Goal: Navigation & Orientation: Find specific page/section

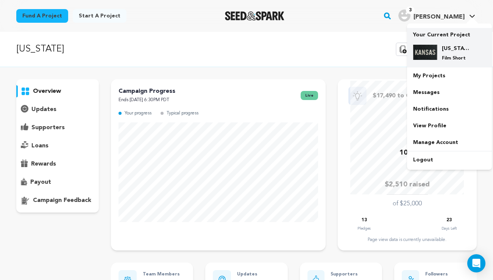
click at [427, 51] on img at bounding box center [425, 52] width 24 height 15
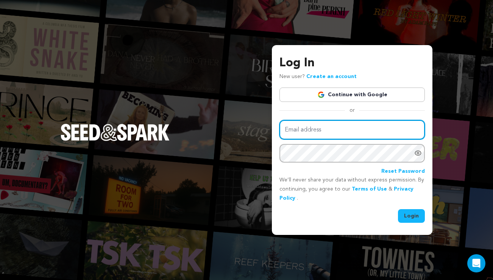
type input "[EMAIL_ADDRESS][DOMAIN_NAME]"
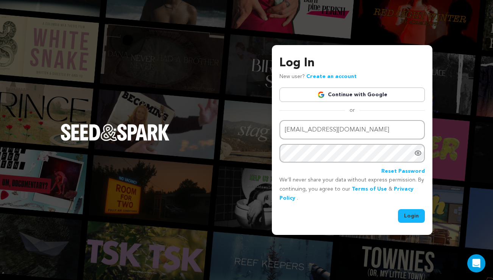
click at [413, 216] on button "Login" at bounding box center [411, 216] width 27 height 14
